Goal: Task Accomplishment & Management: Manage account settings

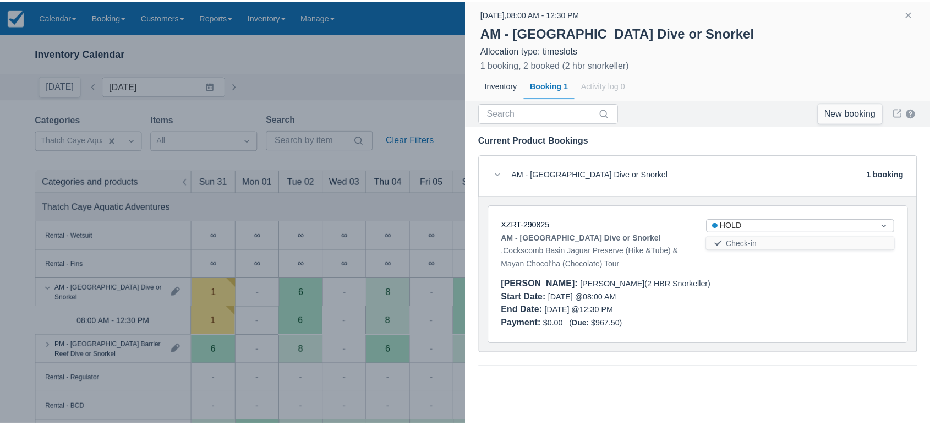
scroll to position [23, 0]
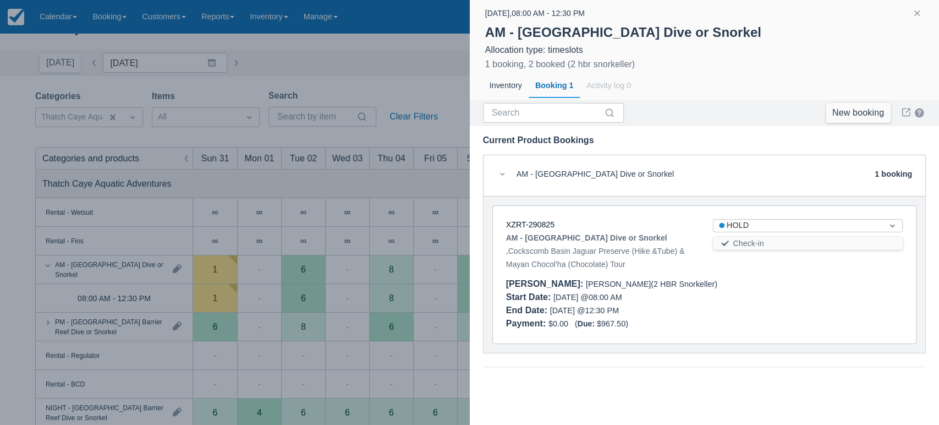
click at [922, 7] on div at bounding box center [917, 15] width 31 height 16
click at [912, 8] on button "button" at bounding box center [917, 13] width 13 height 13
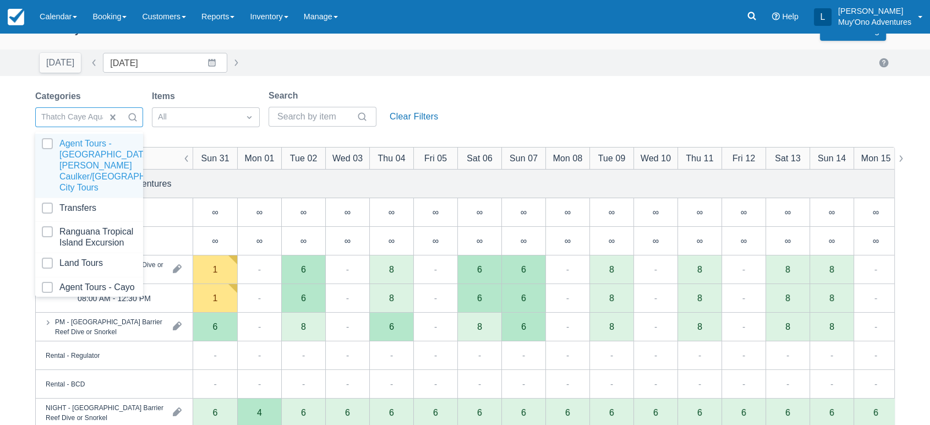
click at [138, 118] on div at bounding box center [133, 117] width 20 height 15
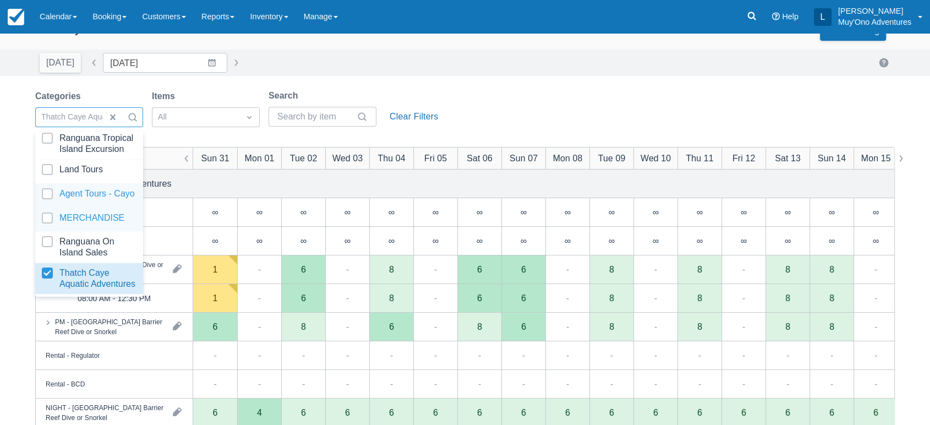
scroll to position [109, 0]
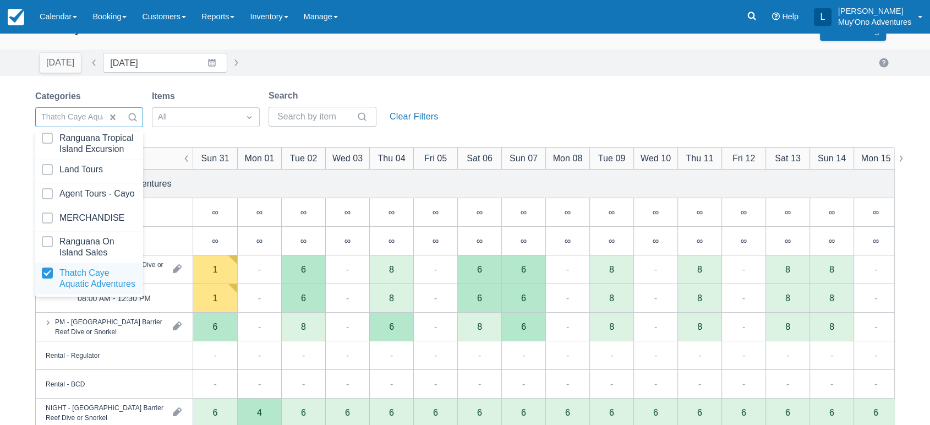
click at [82, 267] on div at bounding box center [89, 278] width 95 height 22
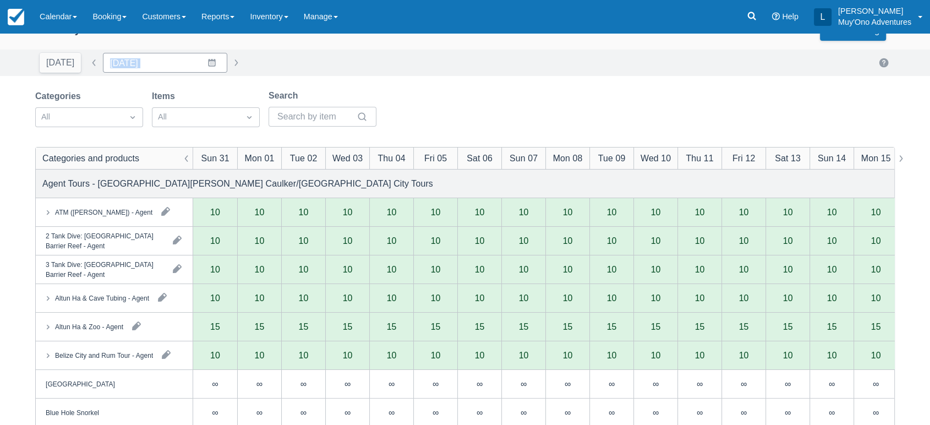
drag, startPoint x: 424, startPoint y: 74, endPoint x: 201, endPoint y: 68, distance: 223.5
click at [201, 68] on div "[DATE] Date [DATE] Navigate forward to interact with the calendar and select a …" at bounding box center [465, 63] width 930 height 26
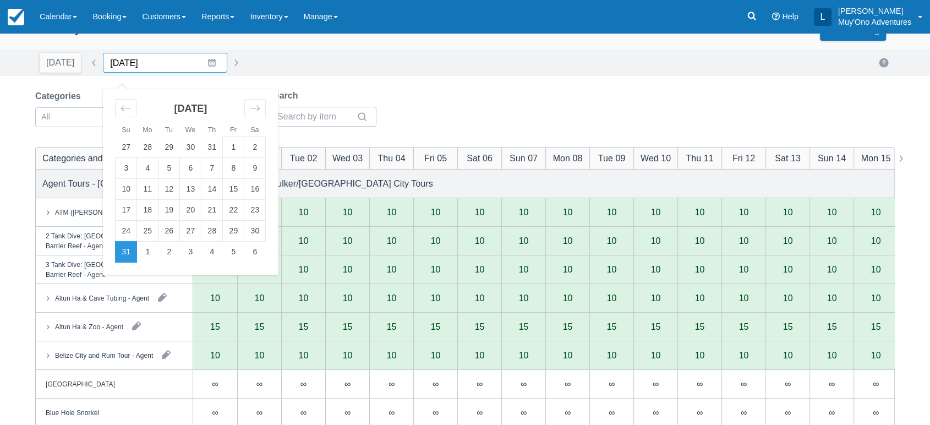
click at [201, 68] on input "[DATE]" at bounding box center [165, 63] width 124 height 20
click at [244, 110] on div "Move forward to switch to the next month." at bounding box center [254, 108] width 21 height 18
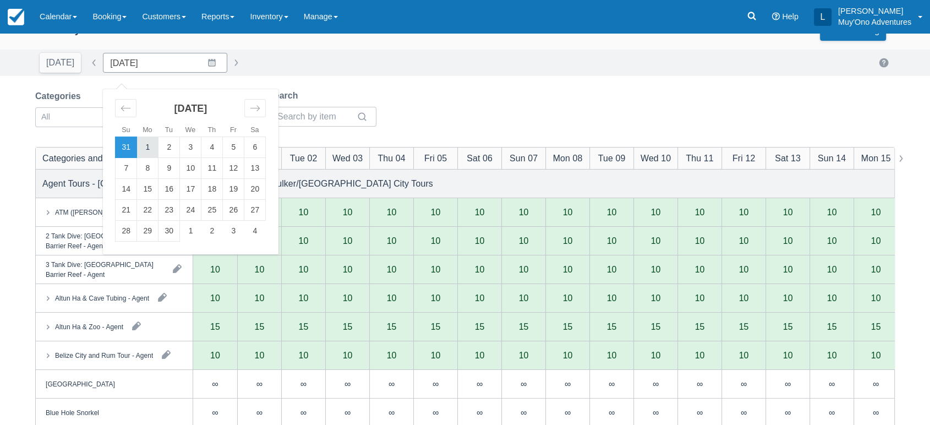
click at [141, 146] on td "1" at bounding box center [147, 147] width 21 height 21
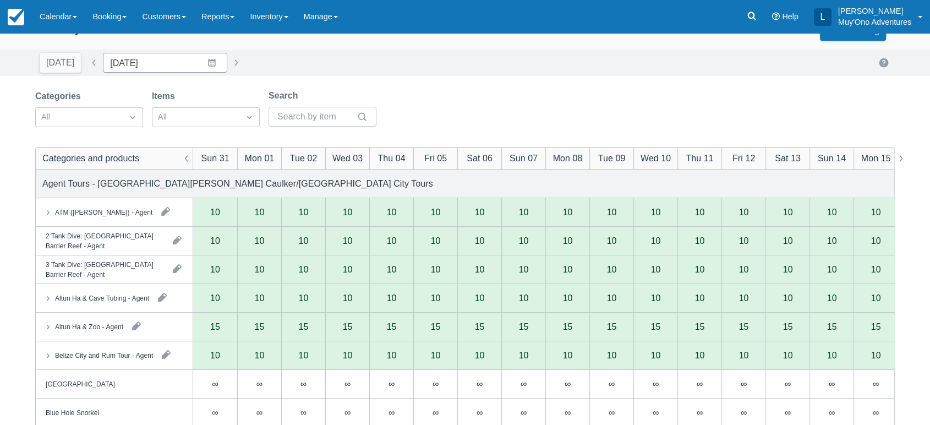
type input "[DATE]"
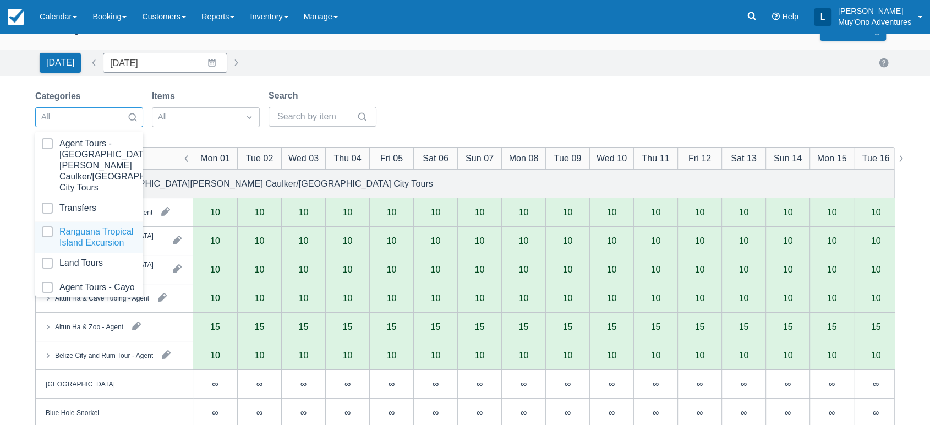
scroll to position [110, 0]
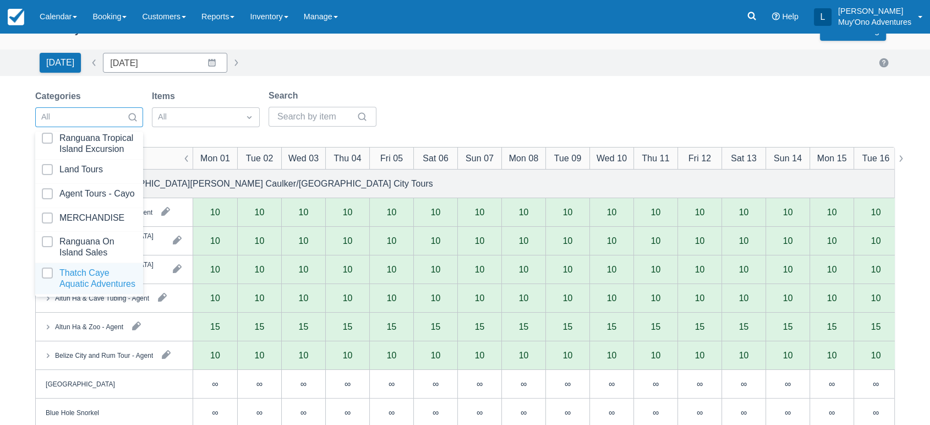
click at [101, 267] on div at bounding box center [89, 278] width 95 height 22
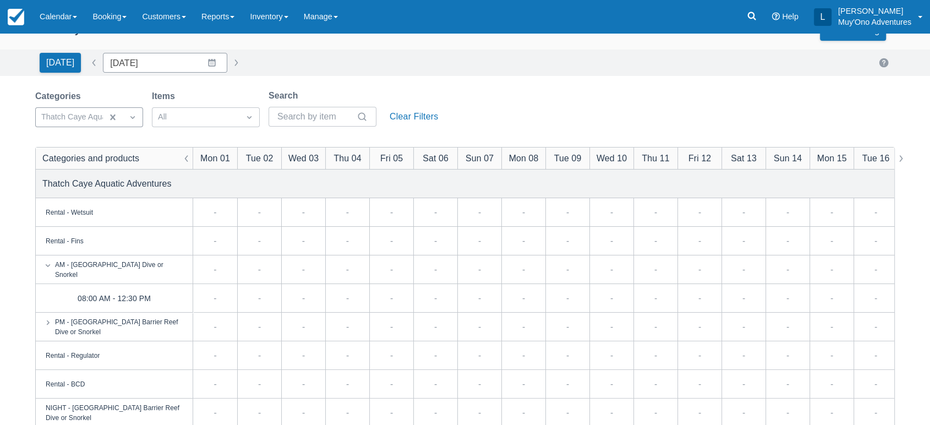
click at [544, 101] on div "Categories Thatch Caye Aquatic Adventures Items All Search Clear Filters" at bounding box center [465, 111] width 860 height 45
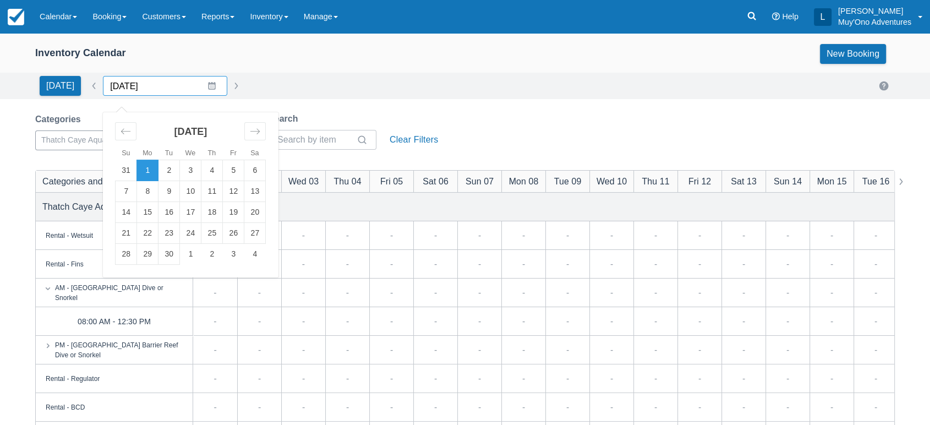
click at [209, 85] on input "[DATE]" at bounding box center [165, 86] width 124 height 20
click at [150, 169] on td "1" at bounding box center [147, 170] width 21 height 21
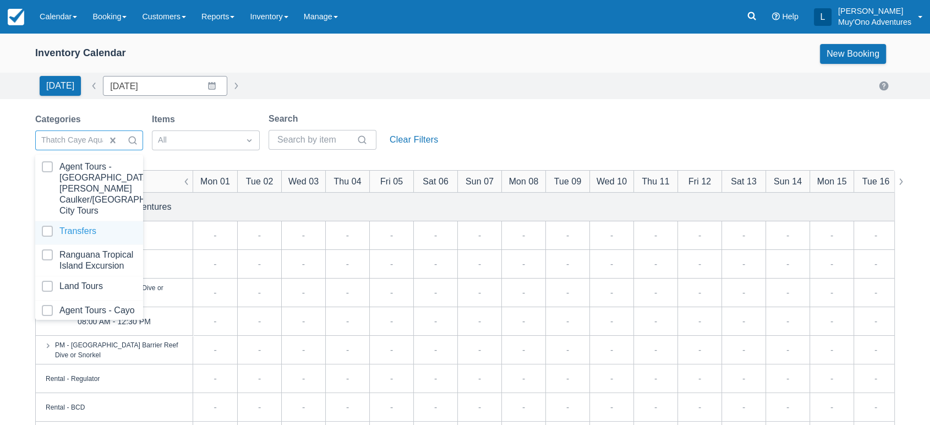
scroll to position [110, 0]
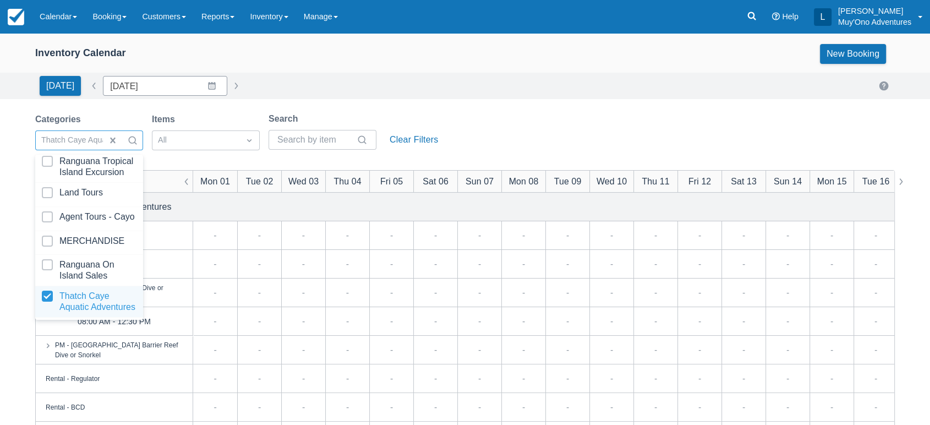
click at [101, 291] on div at bounding box center [89, 302] width 95 height 22
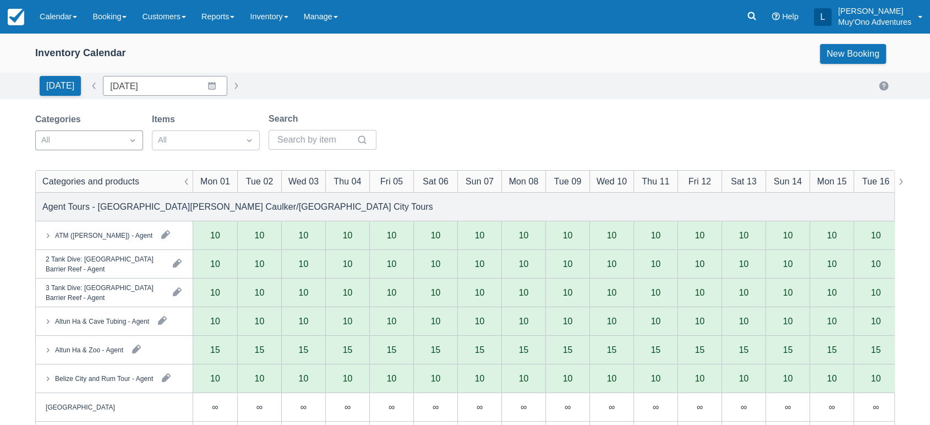
click at [436, 121] on div "Categories All Items All Search" at bounding box center [465, 134] width 860 height 45
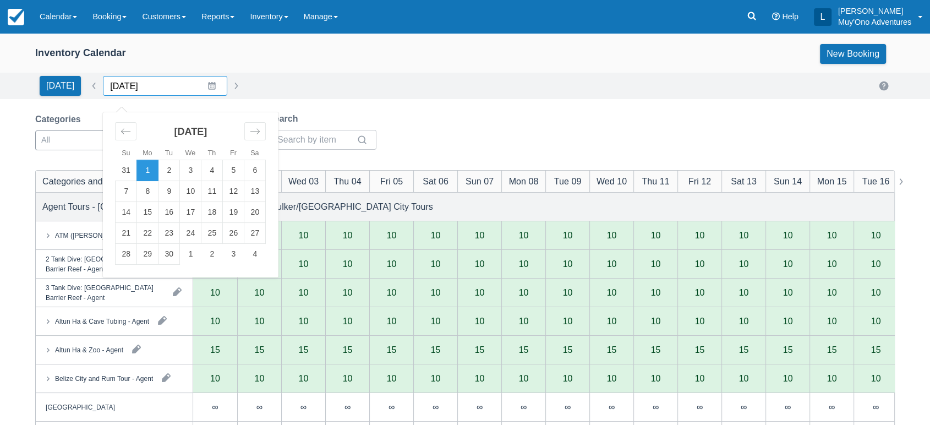
click at [204, 88] on input "[DATE]" at bounding box center [165, 86] width 124 height 20
click at [144, 167] on td "1" at bounding box center [147, 170] width 21 height 21
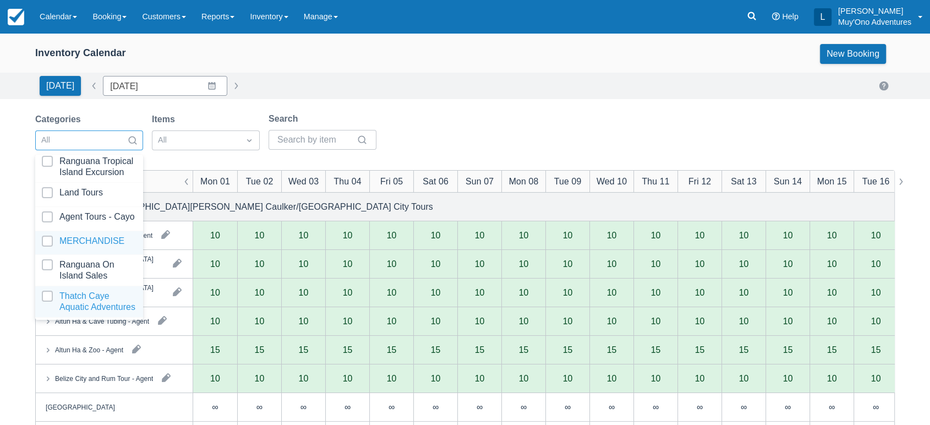
scroll to position [109, 0]
click at [80, 293] on div at bounding box center [89, 302] width 95 height 22
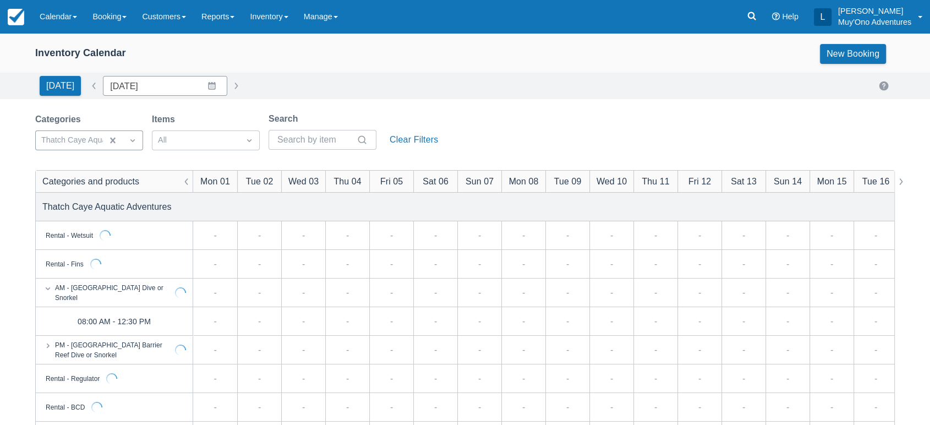
click at [499, 129] on div "Categories Thatch Caye Aquatic Adventures Items All Search Clear Filters" at bounding box center [465, 134] width 860 height 45
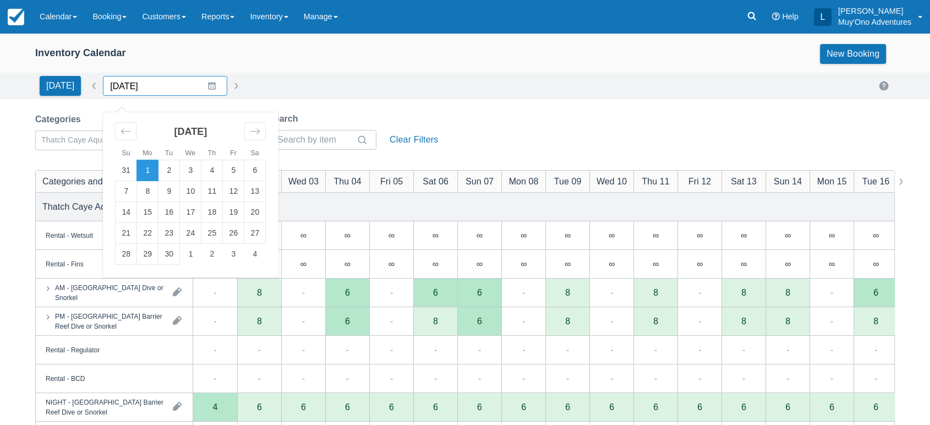
click at [204, 92] on input "[DATE]" at bounding box center [165, 86] width 124 height 20
click at [142, 173] on td "1" at bounding box center [147, 170] width 21 height 21
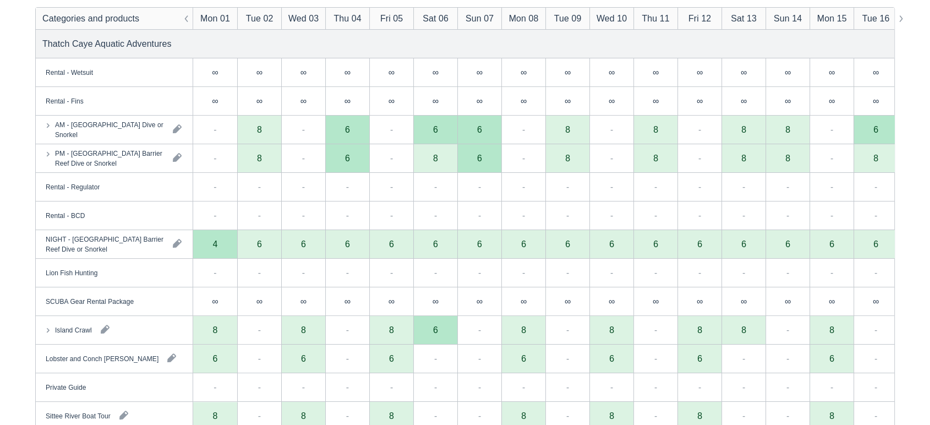
scroll to position [247, 0]
